Goal: Register for event/course

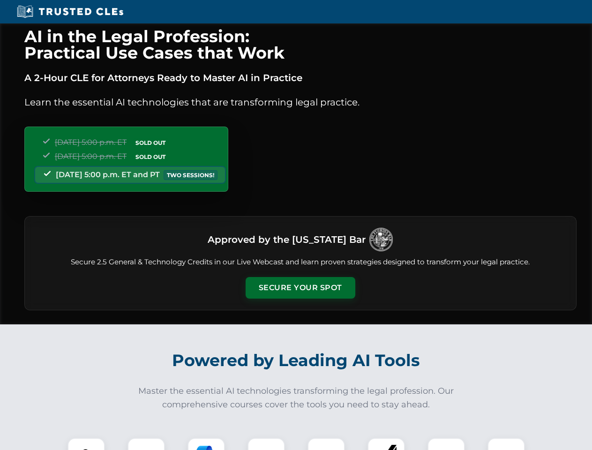
click at [300, 288] on button "Secure Your Spot" at bounding box center [301, 288] width 110 height 22
click at [86, 444] on img at bounding box center [86, 456] width 27 height 27
click at [146, 444] on div at bounding box center [145, 456] width 37 height 37
